Goal: Task Accomplishment & Management: Use online tool/utility

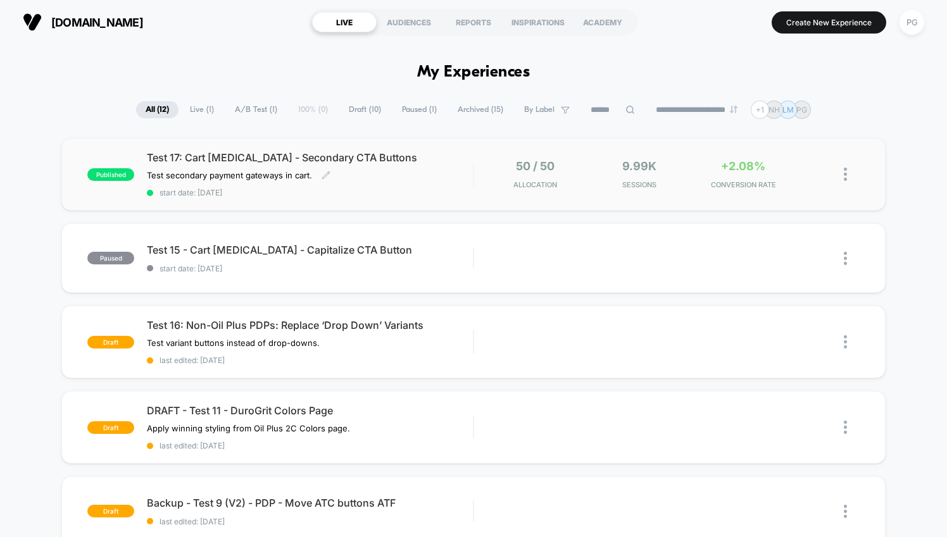
click at [417, 160] on span "Test 17: Cart [MEDICAL_DATA] - Secondary CTA Buttons" at bounding box center [310, 157] width 326 height 13
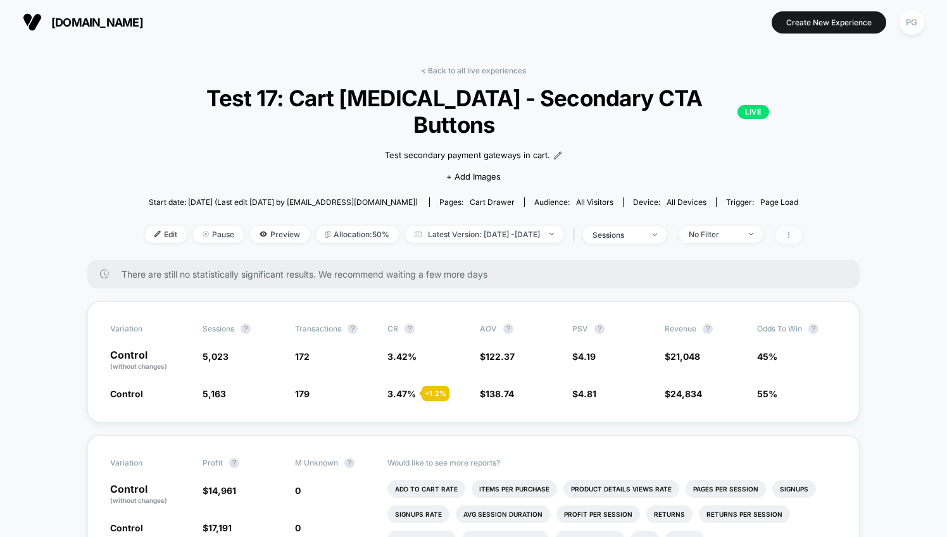
click at [801, 226] on span at bounding box center [788, 235] width 27 height 18
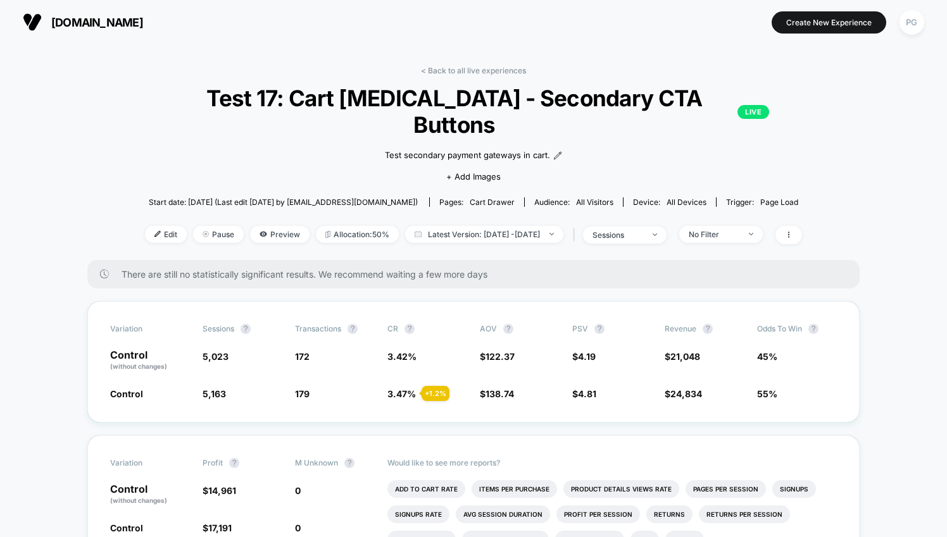
click at [739, 230] on div "No Filter" at bounding box center [714, 234] width 51 height 9
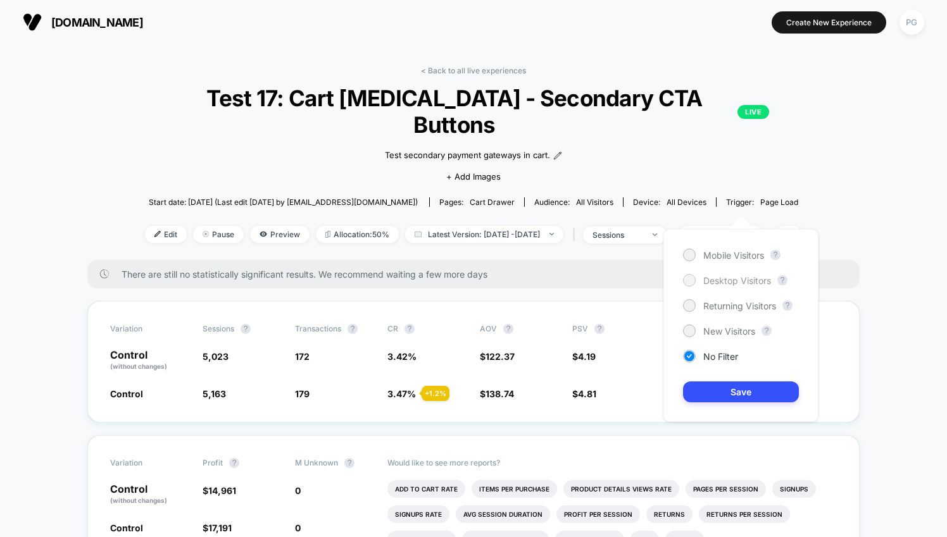
click at [727, 284] on span "Desktop Visitors" at bounding box center [737, 280] width 68 height 11
click at [744, 392] on button "Save" at bounding box center [741, 392] width 116 height 21
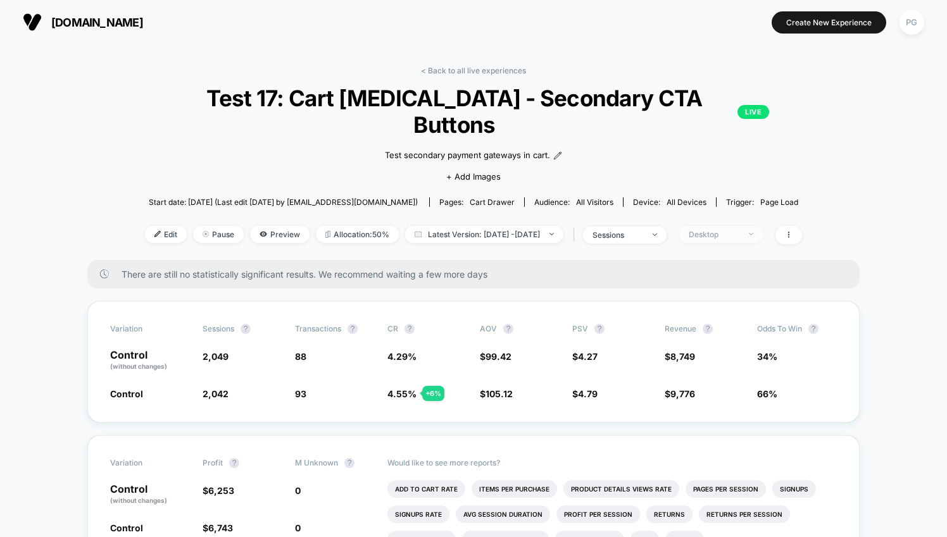
click at [739, 230] on div "Desktop" at bounding box center [714, 234] width 51 height 9
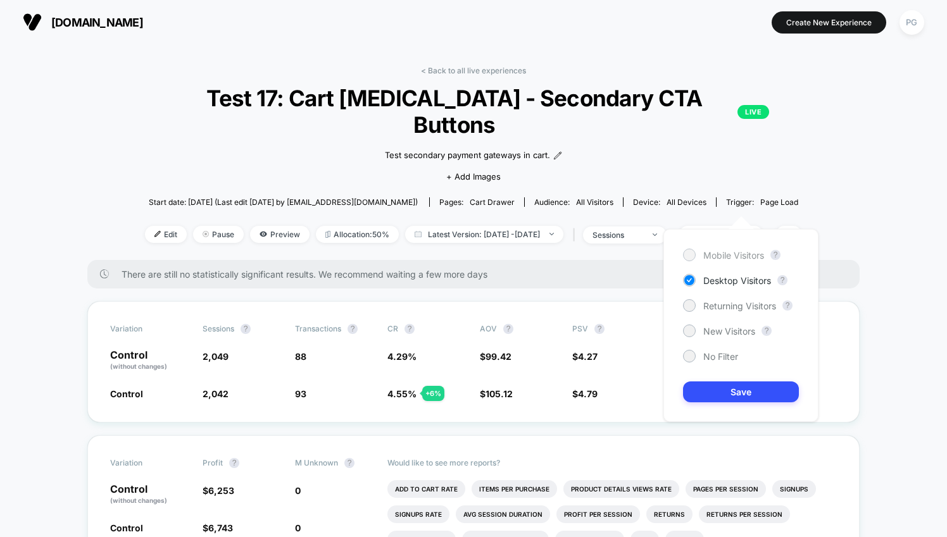
click at [748, 255] on span "Mobile Visitors" at bounding box center [733, 255] width 61 height 11
click at [744, 386] on button "Save" at bounding box center [741, 392] width 116 height 21
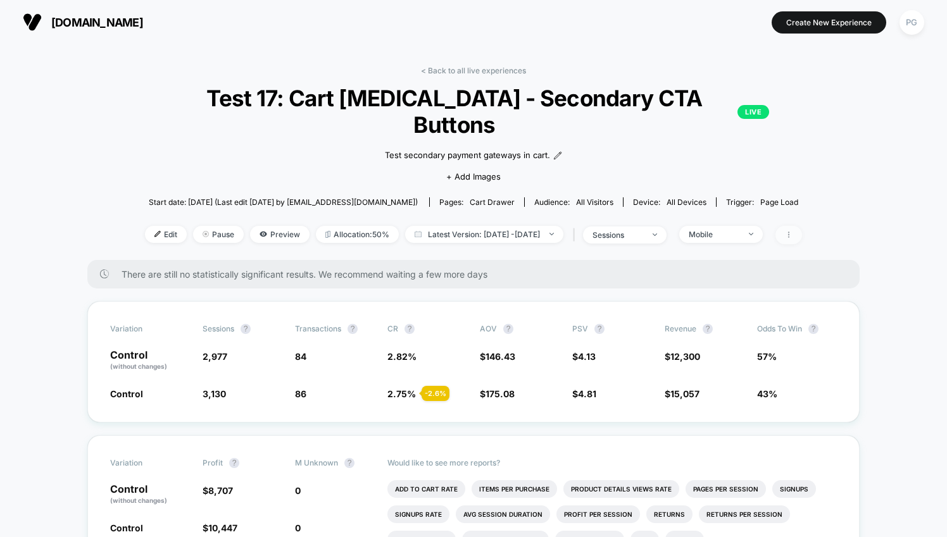
click at [802, 226] on span at bounding box center [788, 235] width 27 height 18
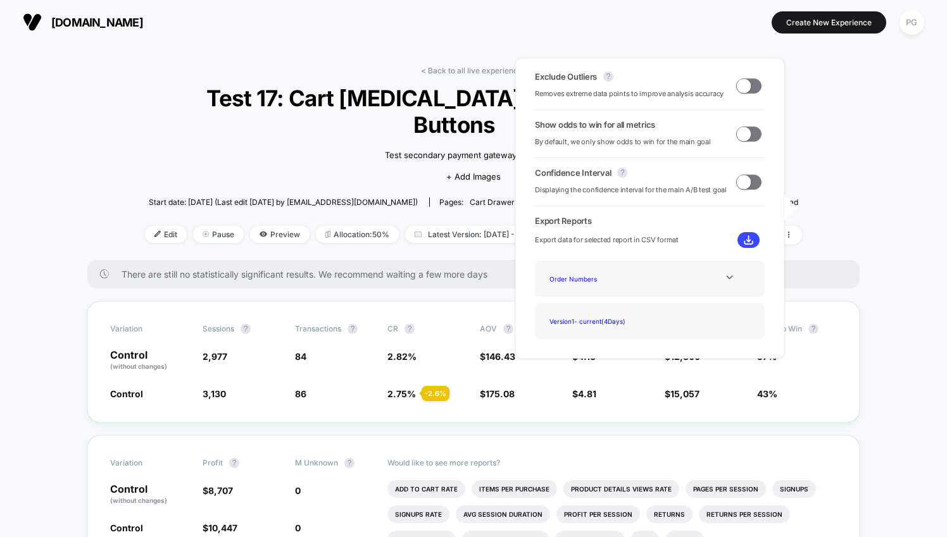
click at [739, 85] on span at bounding box center [744, 85] width 14 height 14
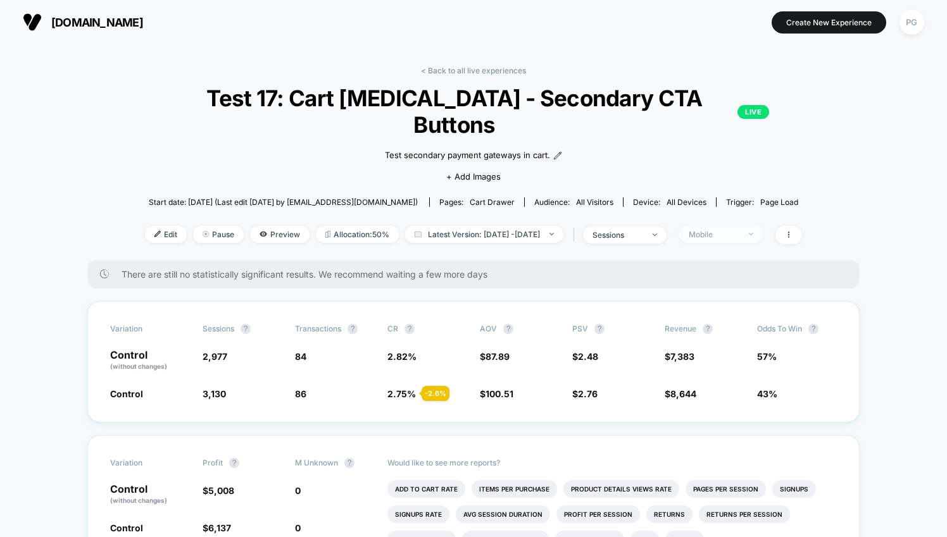
click at [749, 234] on div at bounding box center [743, 234] width 9 height 1
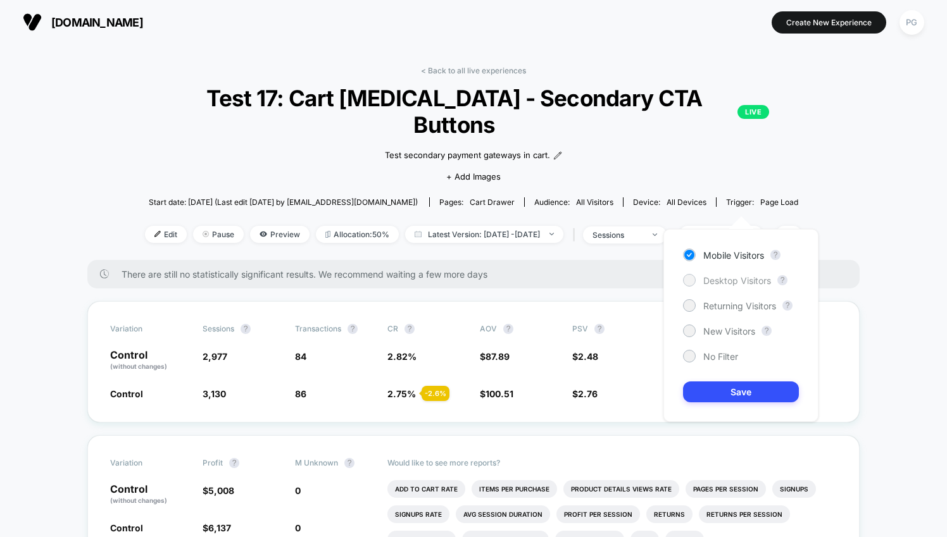
click at [739, 280] on span "Desktop Visitors" at bounding box center [737, 280] width 68 height 11
click at [734, 384] on button "Save" at bounding box center [741, 392] width 116 height 21
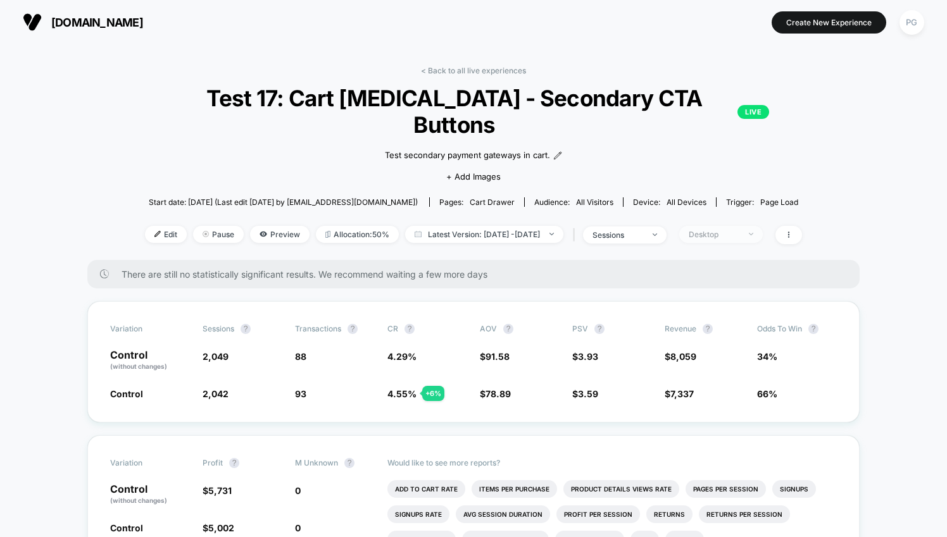
click at [738, 230] on div "Desktop" at bounding box center [714, 234] width 51 height 9
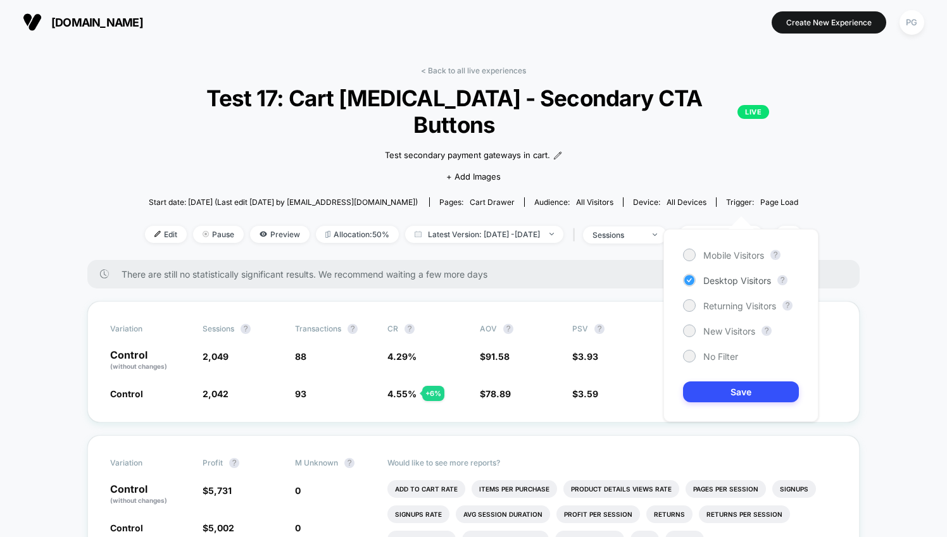
click at [709, 280] on span "Desktop Visitors" at bounding box center [737, 280] width 68 height 11
click at [691, 353] on icon at bounding box center [688, 356] width 9 height 13
click at [717, 386] on button "Save" at bounding box center [741, 392] width 116 height 21
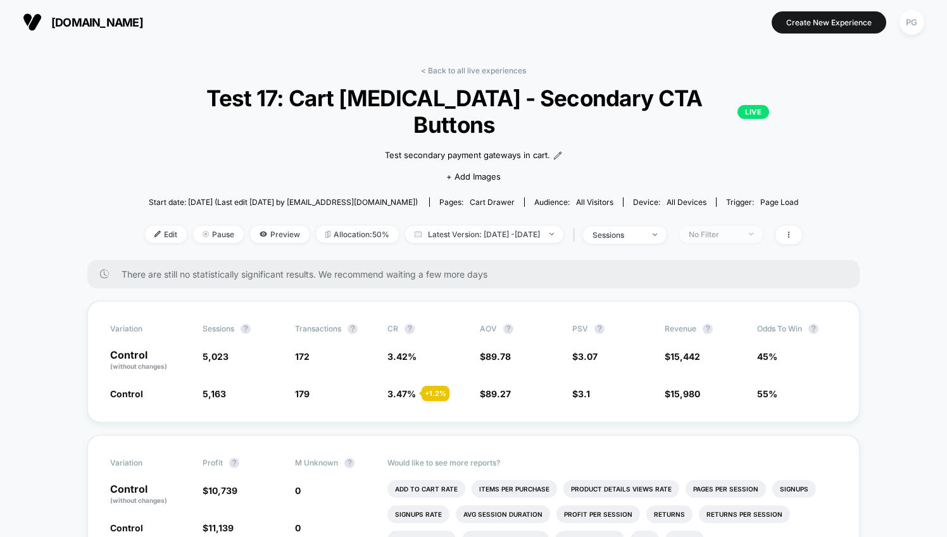
click at [731, 226] on span "No Filter" at bounding box center [721, 234] width 84 height 17
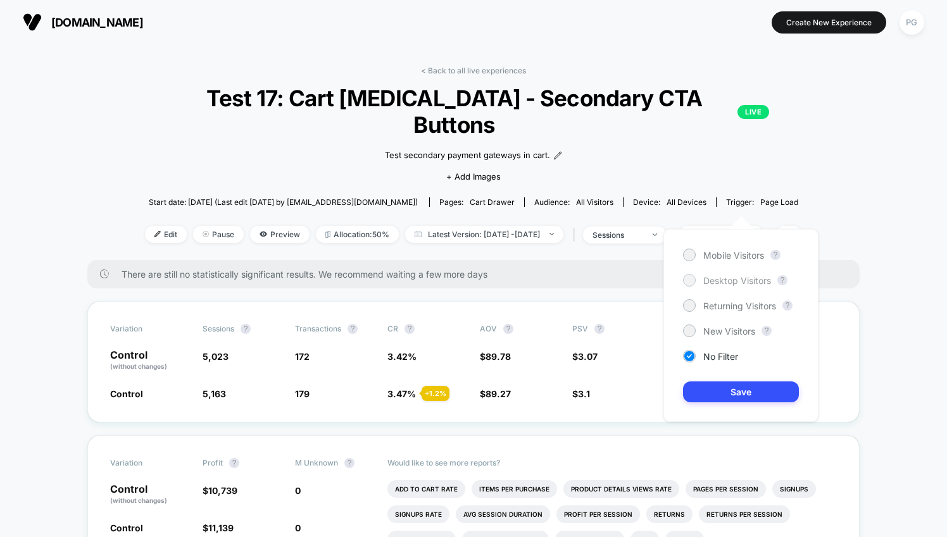
click at [733, 278] on span "Desktop Visitors" at bounding box center [737, 280] width 68 height 11
click at [754, 399] on button "Save" at bounding box center [741, 392] width 116 height 21
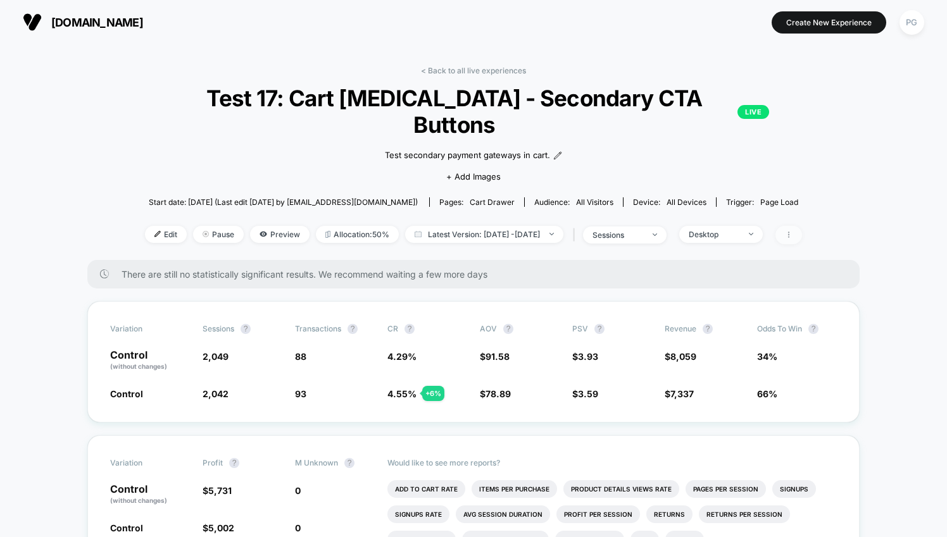
click at [802, 226] on span at bounding box center [788, 235] width 27 height 18
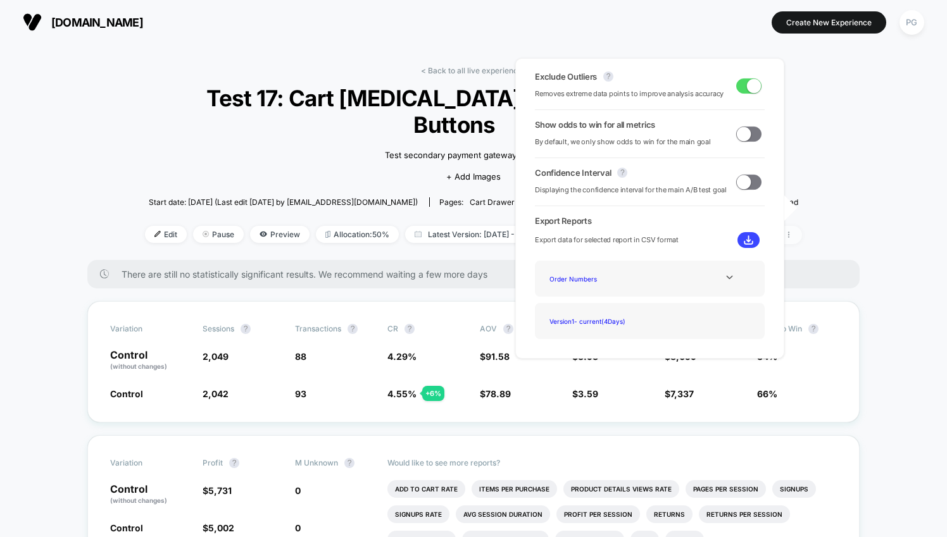
click at [802, 226] on span at bounding box center [788, 235] width 27 height 18
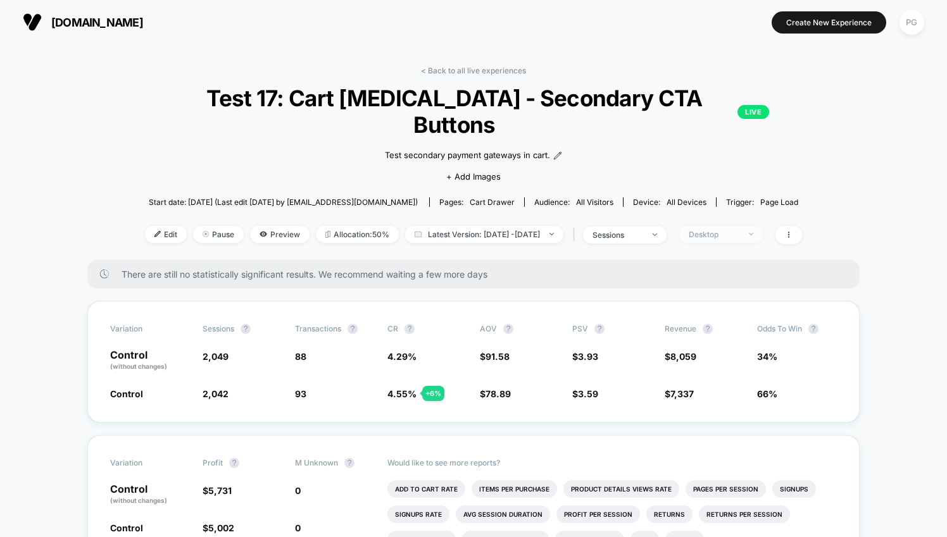
click at [763, 226] on span "Desktop" at bounding box center [721, 234] width 84 height 17
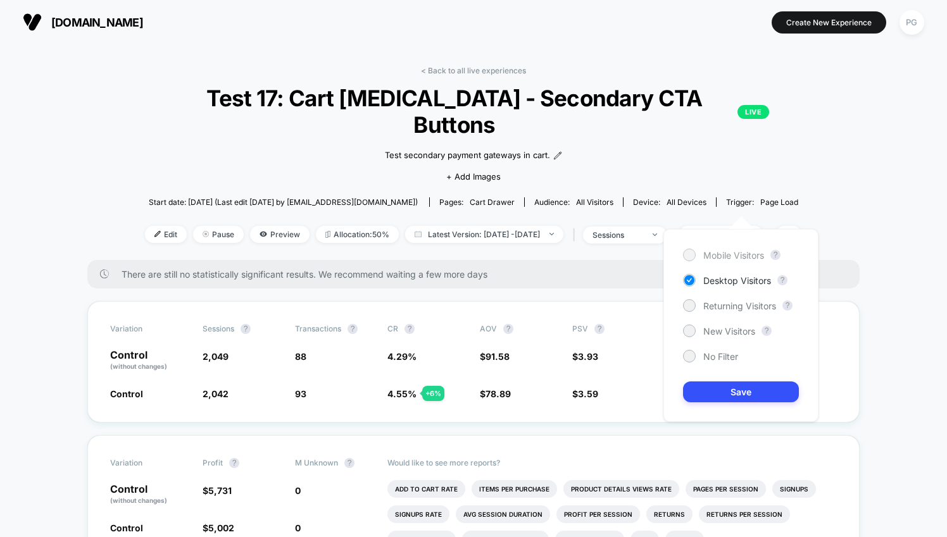
click at [731, 249] on div "Mobile Visitors" at bounding box center [723, 255] width 81 height 13
click at [736, 392] on button "Save" at bounding box center [741, 392] width 116 height 21
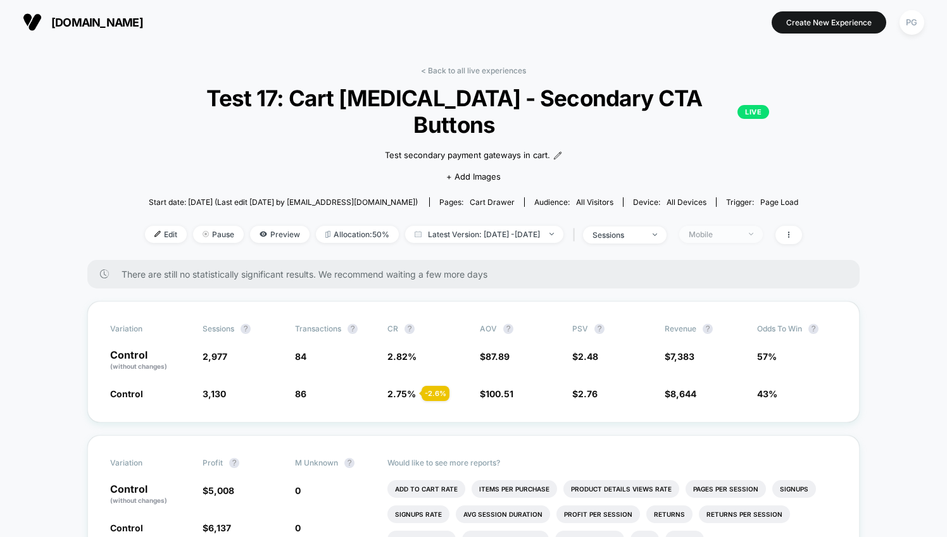
click at [739, 230] on div "Mobile" at bounding box center [714, 234] width 51 height 9
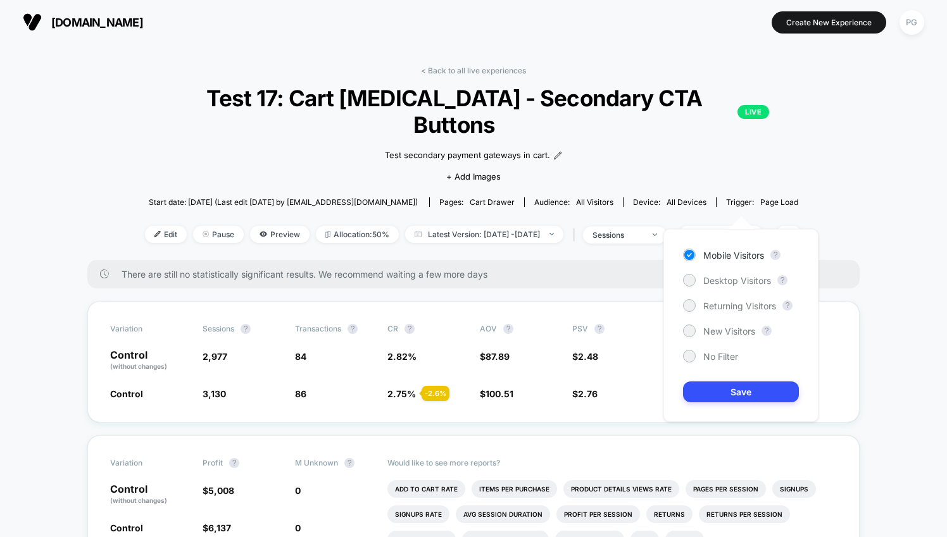
click at [737, 271] on div "Mobile Visitors ? Desktop Visitors ? Returning Visitors ? New Visitors ? No Fil…" at bounding box center [740, 325] width 155 height 193
click at [736, 274] on div "Desktop Visitors" at bounding box center [727, 280] width 88 height 13
click at [742, 385] on button "Save" at bounding box center [741, 392] width 116 height 21
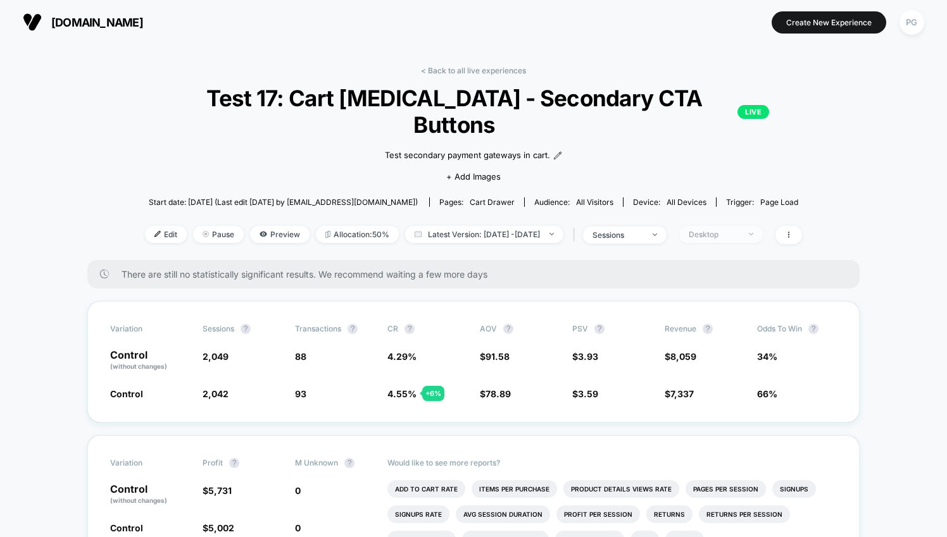
click at [761, 226] on span "Desktop" at bounding box center [721, 234] width 84 height 17
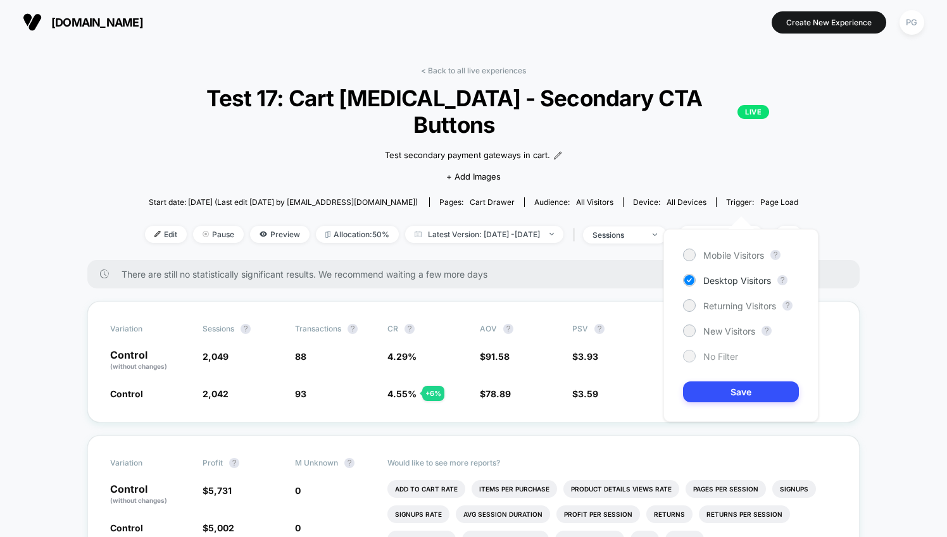
click at [717, 358] on span "No Filter" at bounding box center [720, 356] width 35 height 11
click at [730, 386] on button "Save" at bounding box center [741, 392] width 116 height 21
